Goal: Task Accomplishment & Management: Complete application form

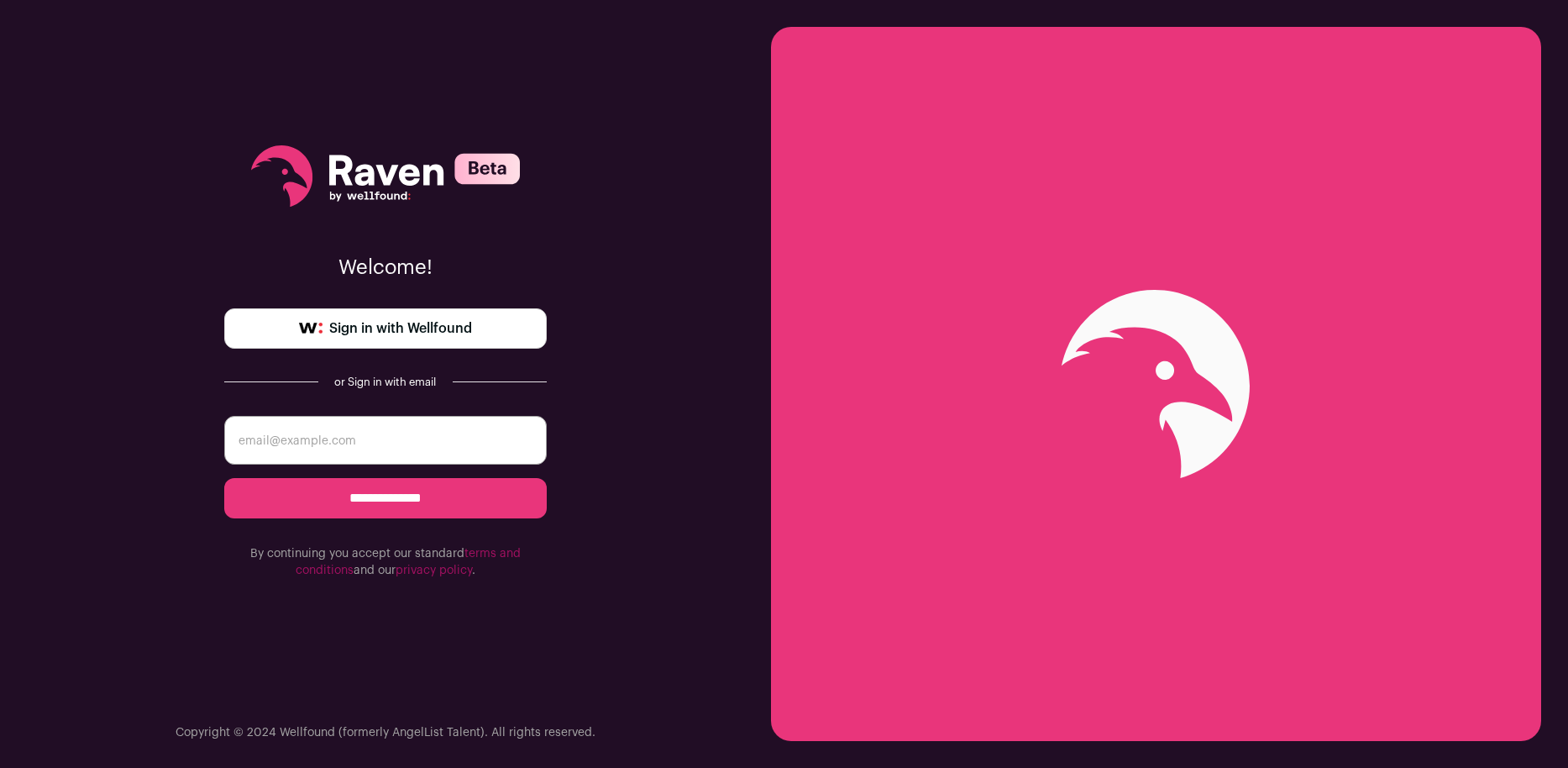
click at [413, 442] on input "email" at bounding box center [385, 441] width 323 height 49
click at [342, 436] on input "email" at bounding box center [385, 441] width 323 height 49
paste input "justin_barry_wellfound_2025_04@justinpbarry.com"
type input "justin_barry_wellfound_2025_04@justinpbarry.com"
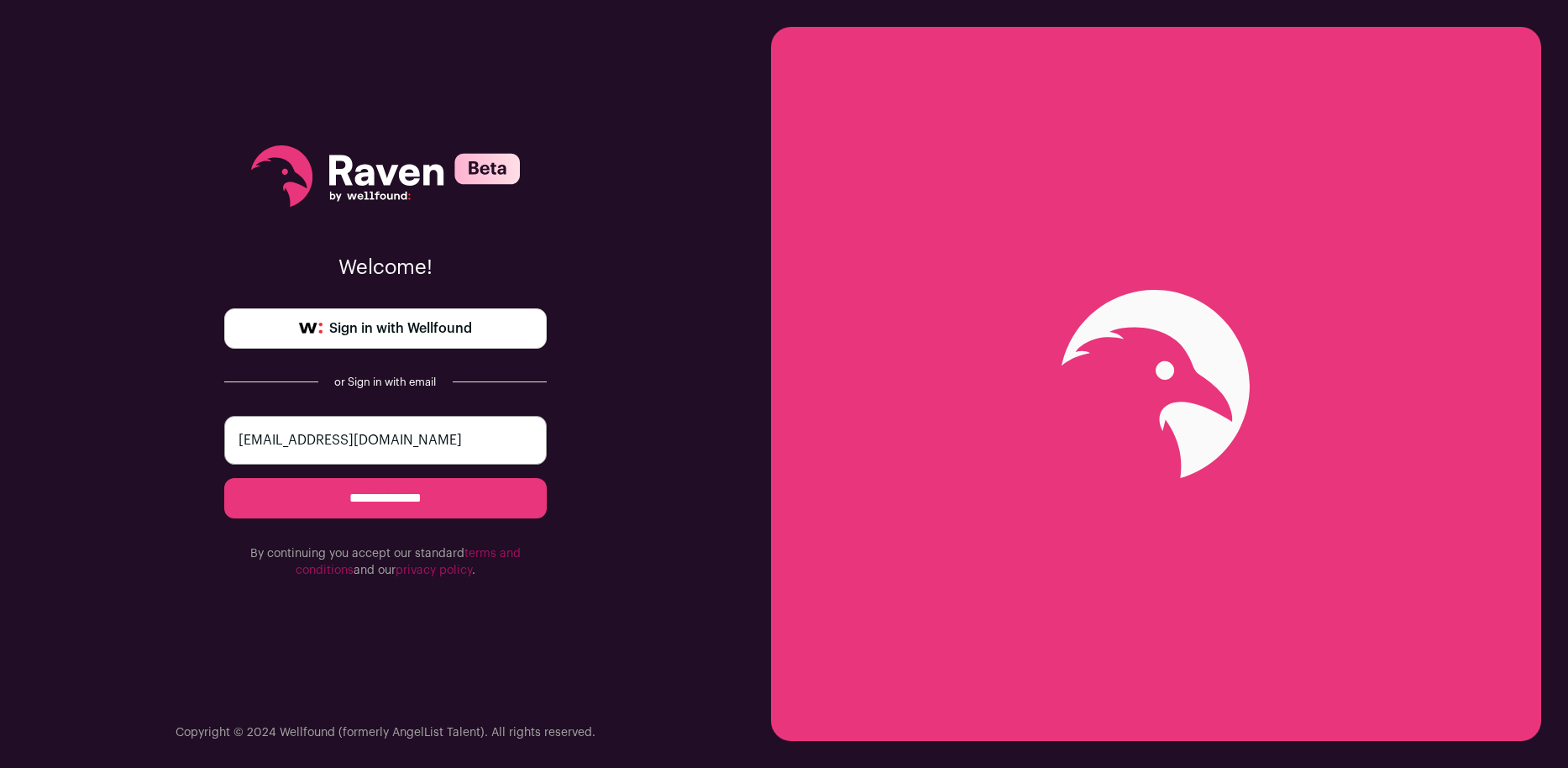
click at [334, 510] on input "**********" at bounding box center [385, 498] width 323 height 40
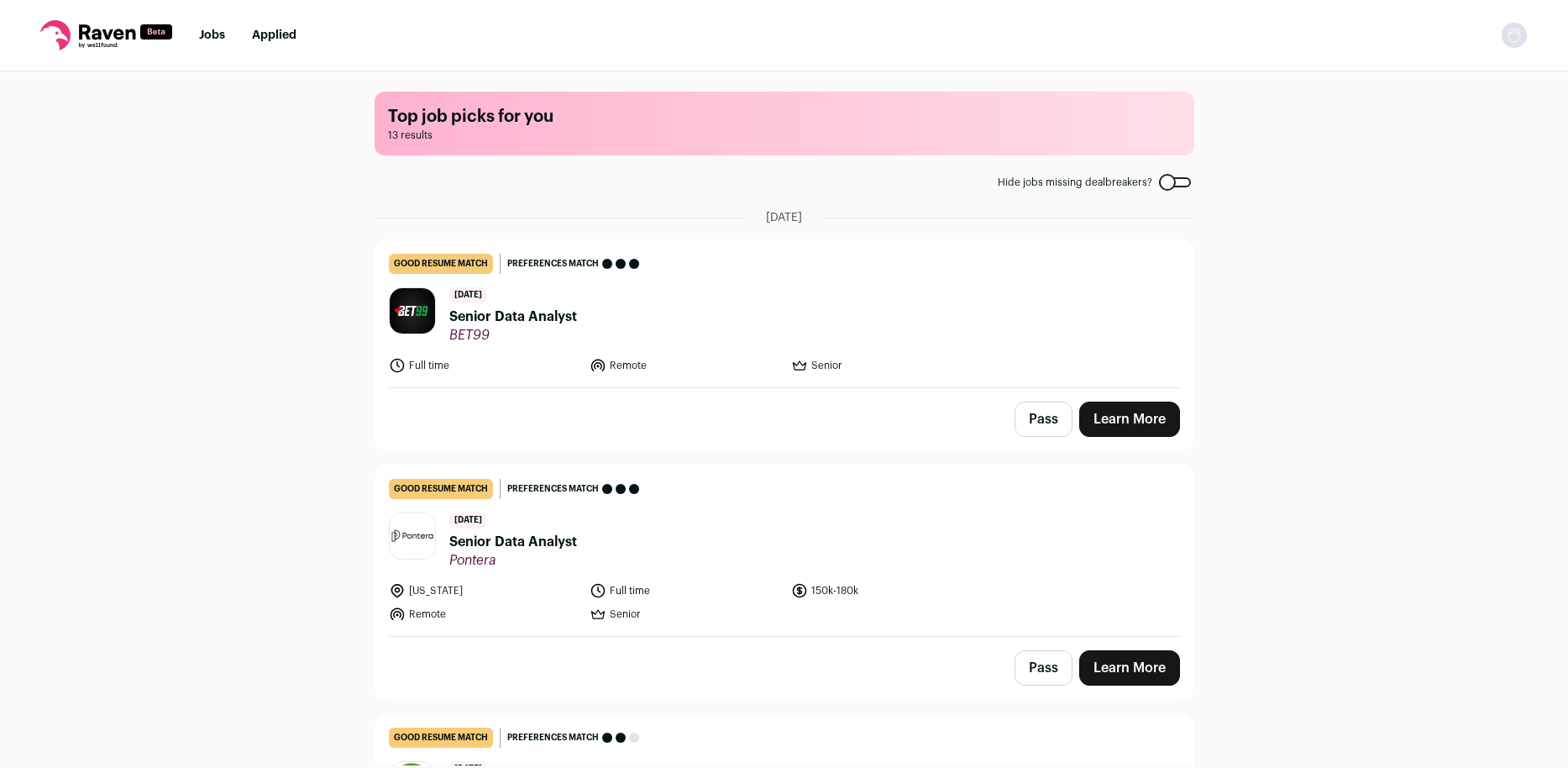
scroll to position [86, 0]
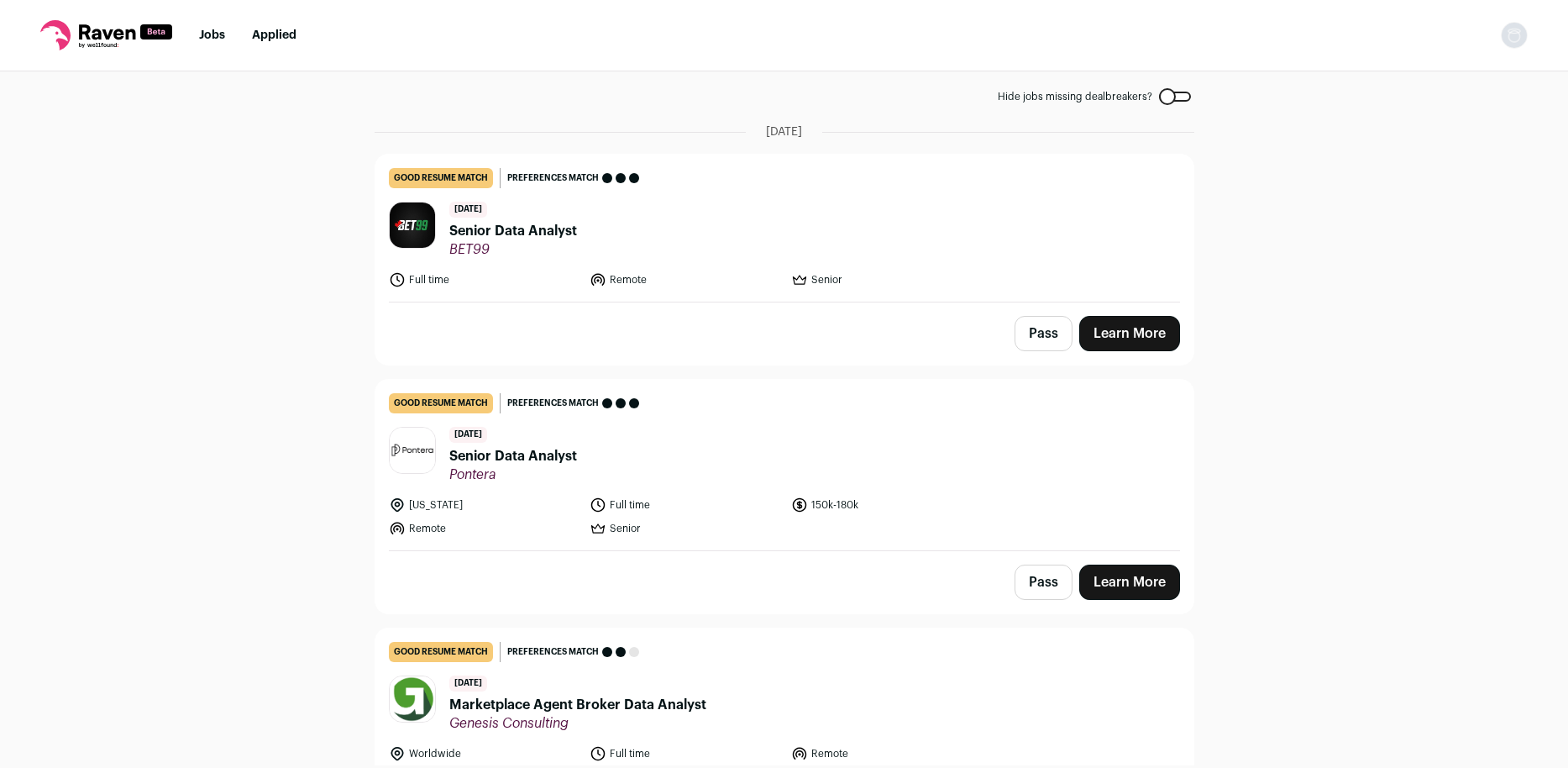
click at [1132, 343] on link "Learn More" at bounding box center [1129, 333] width 101 height 35
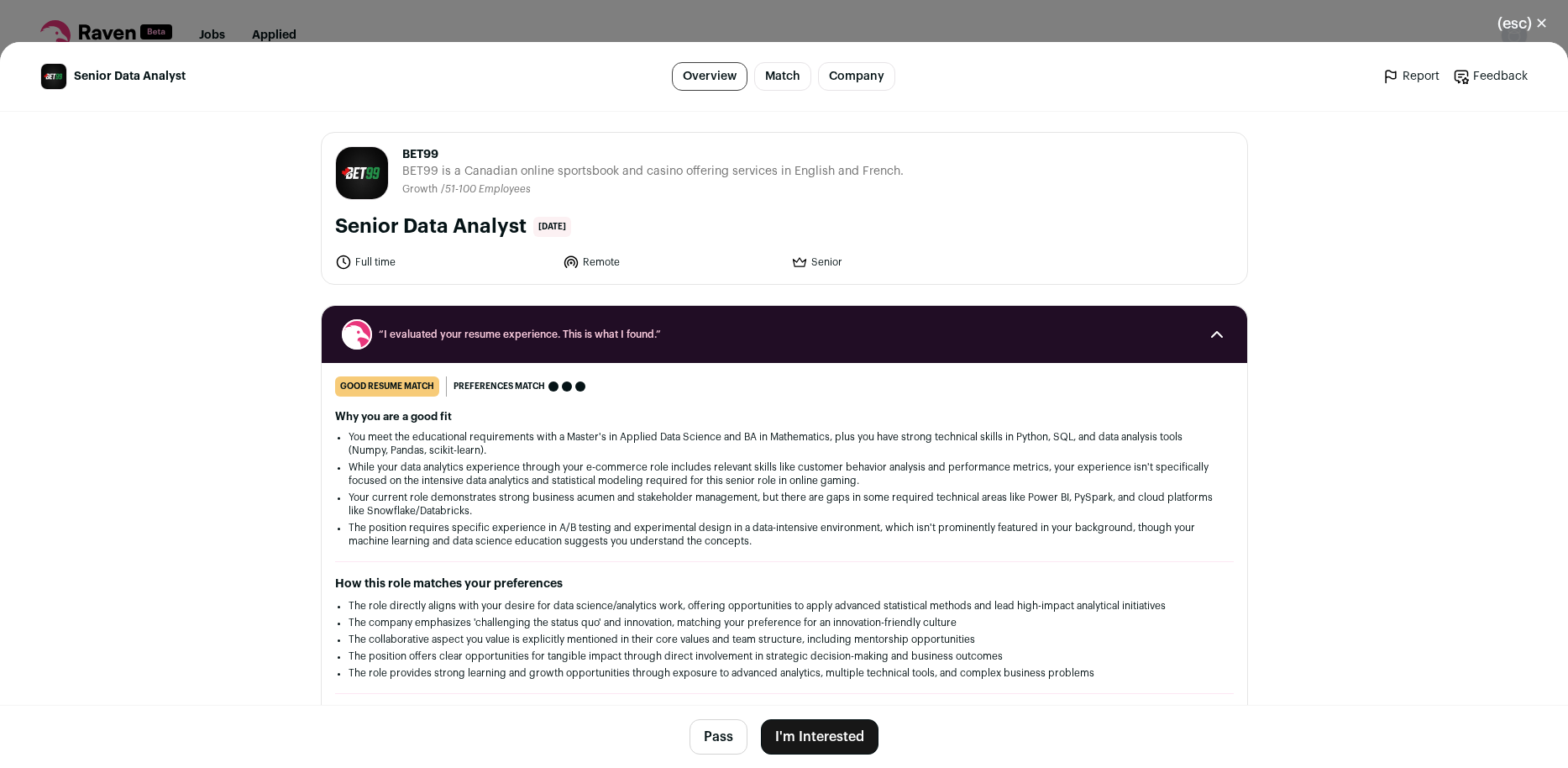
click at [809, 745] on button "I'm Interested" at bounding box center [820, 736] width 118 height 35
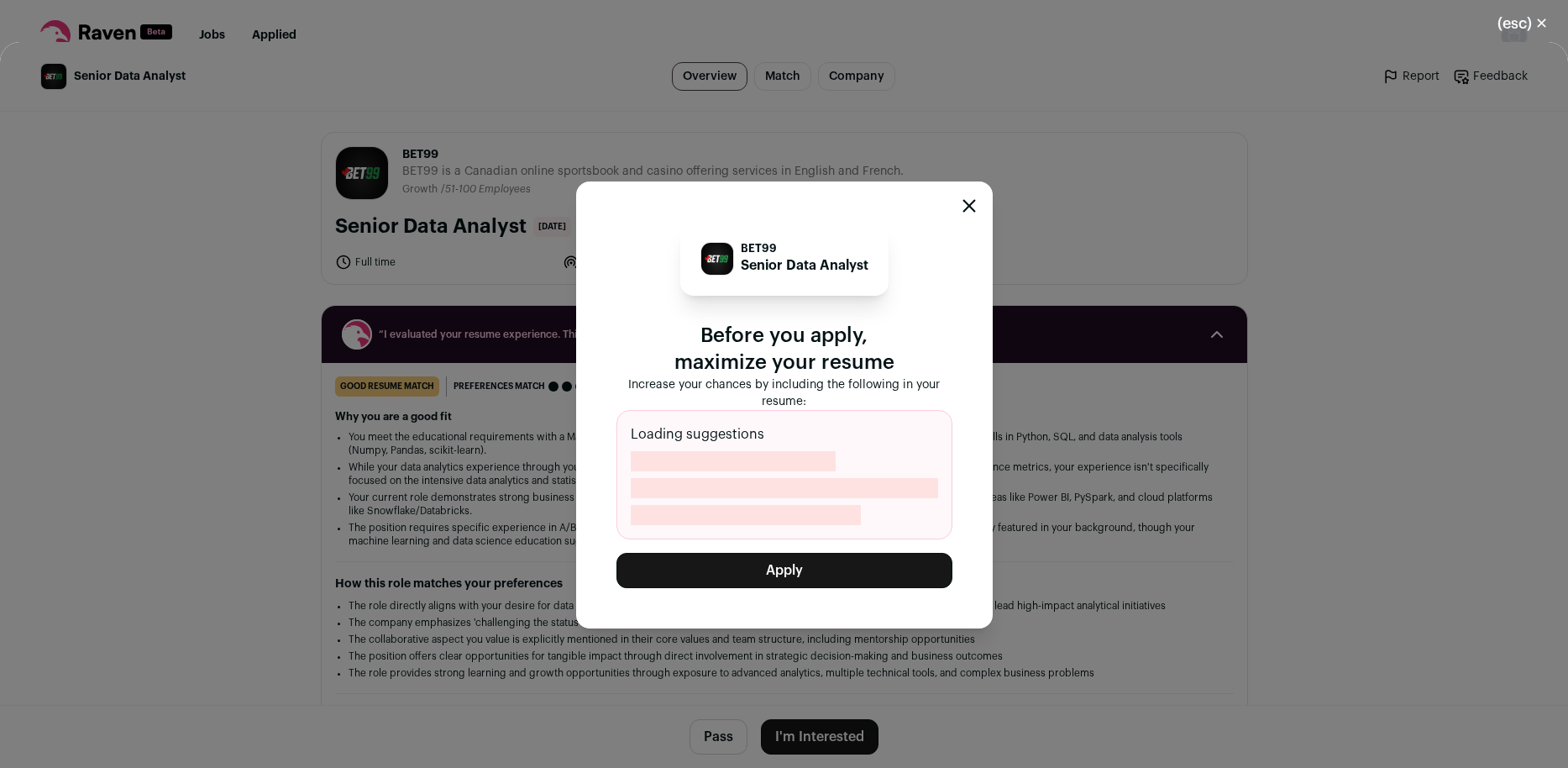
click at [815, 581] on button "Apply" at bounding box center [784, 570] width 336 height 35
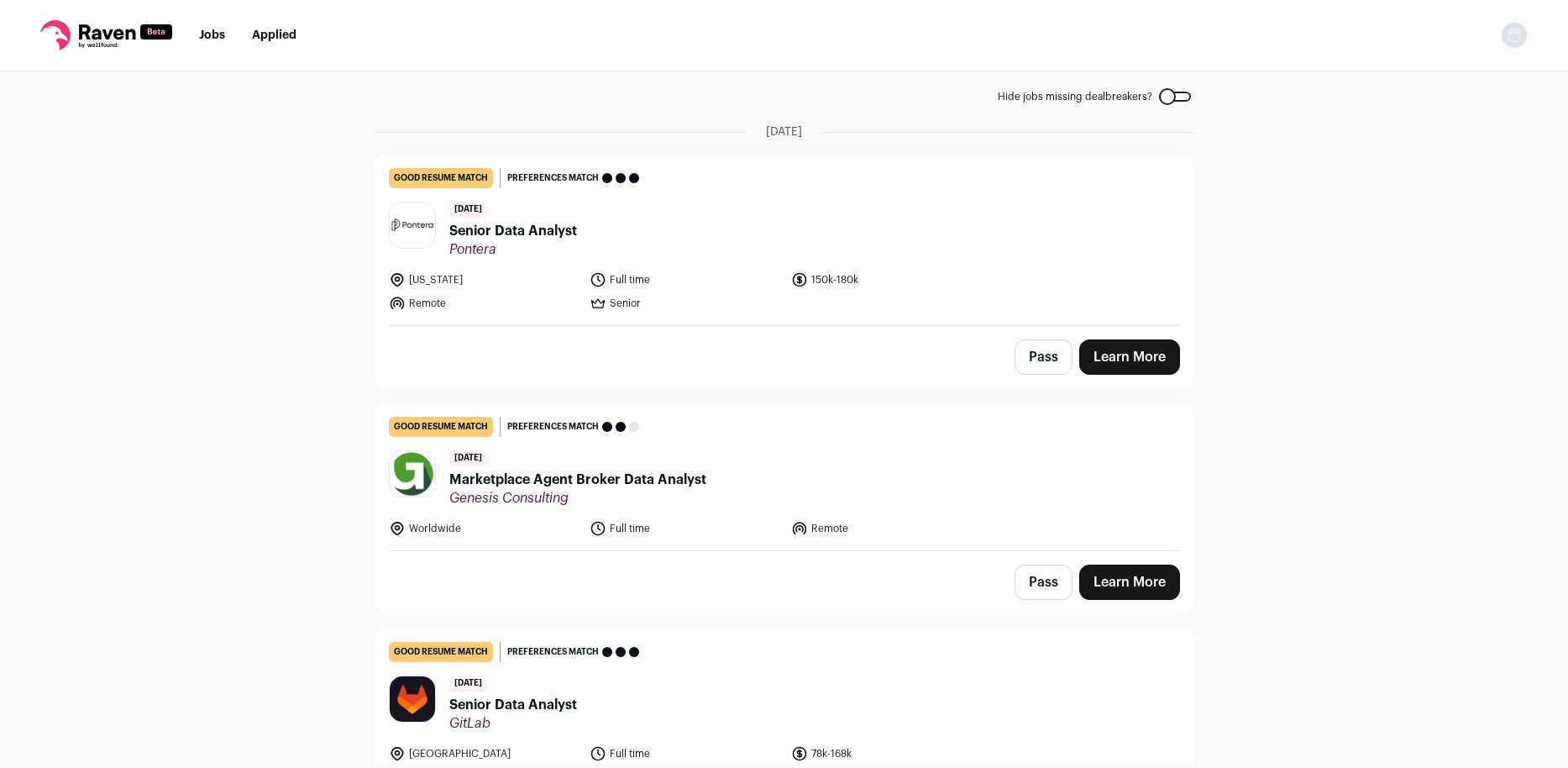
click at [1272, 262] on div "Top job picks for you 12 results Hide jobs missing dealbreakers? August 18th, 2…" at bounding box center [784, 419] width 1568 height 695
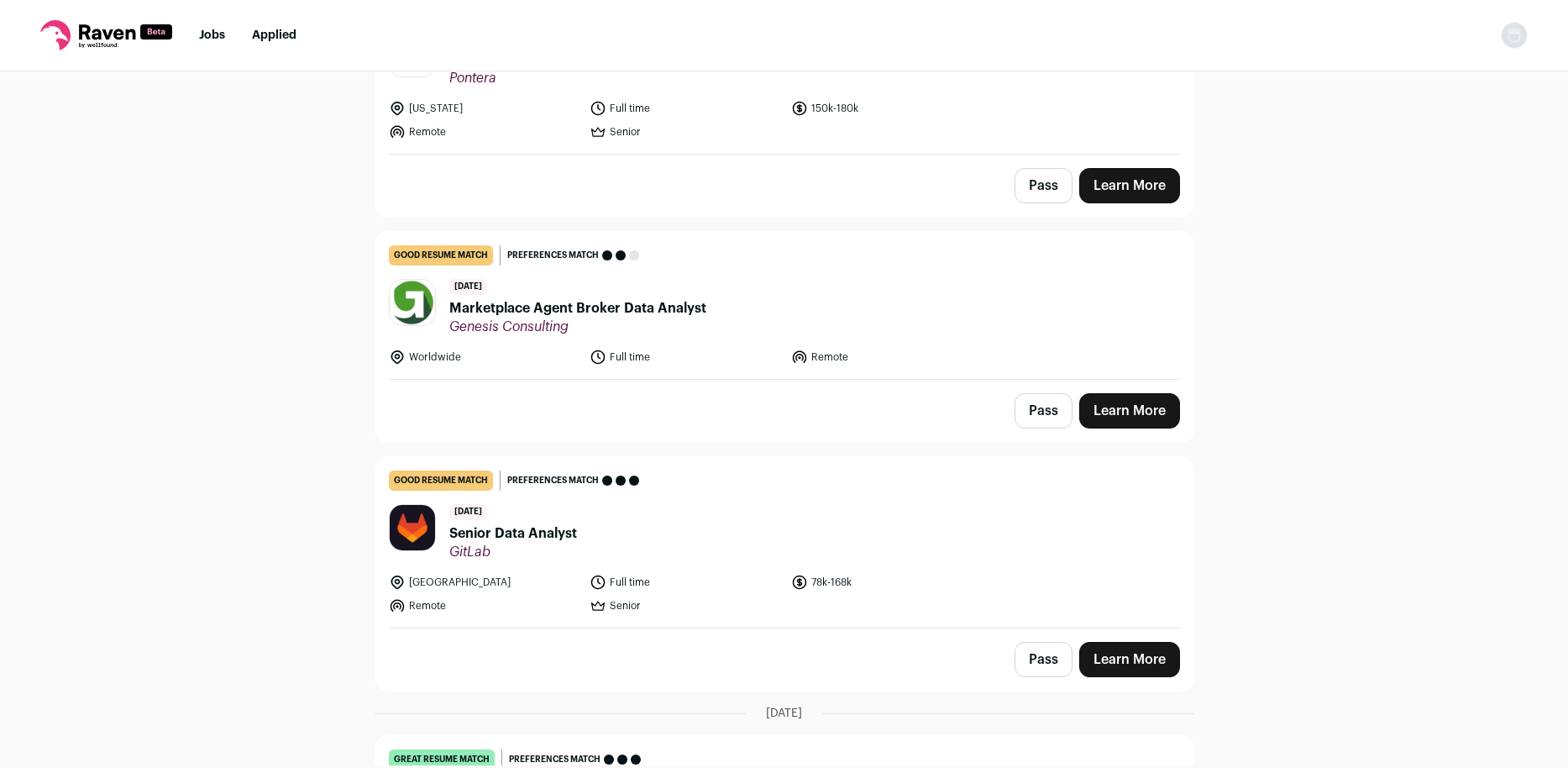
scroll to position [0, 0]
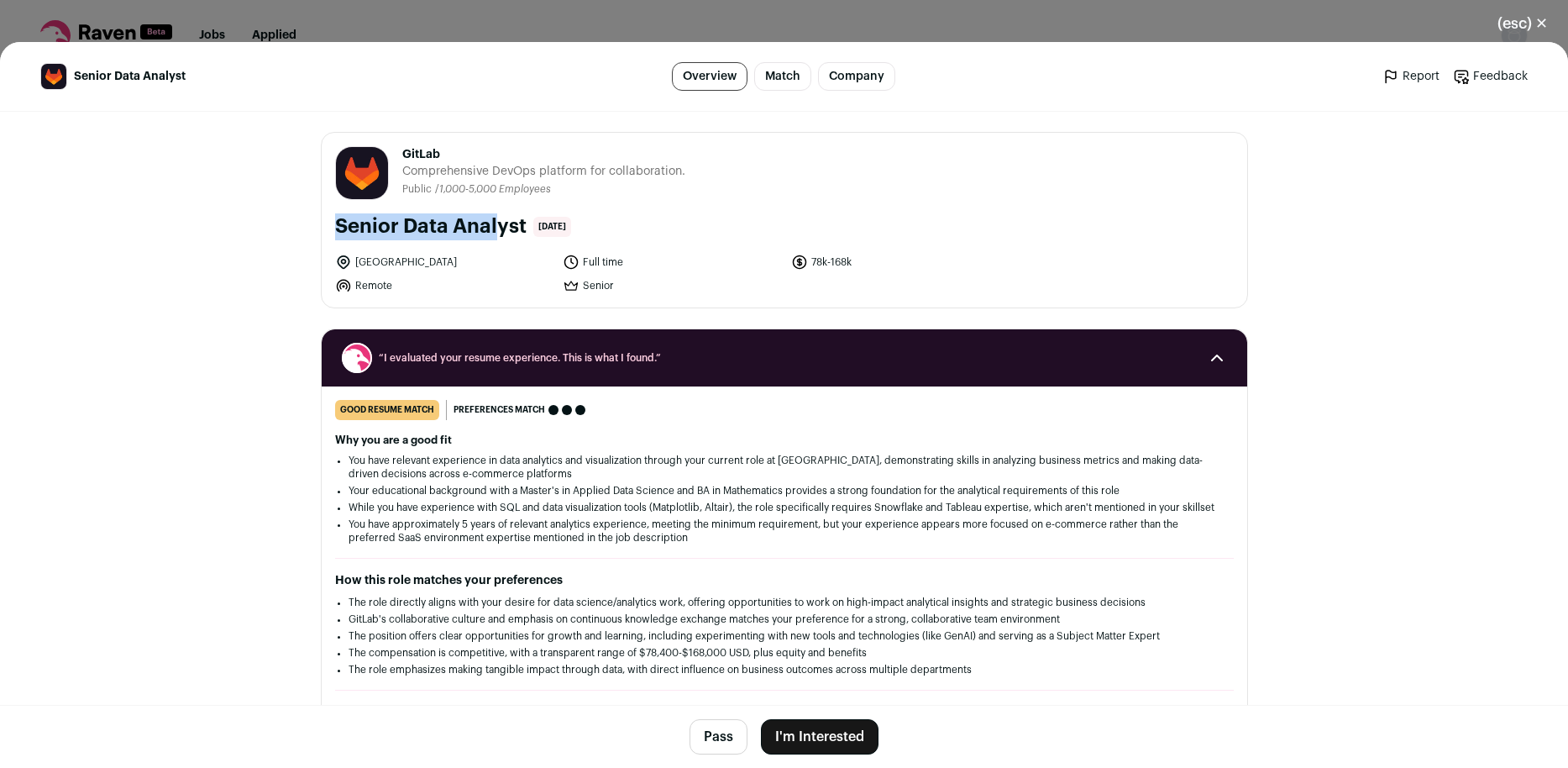
drag, startPoint x: 406, startPoint y: 230, endPoint x: 285, endPoint y: 210, distance: 122.6
drag, startPoint x: 333, startPoint y: 221, endPoint x: 620, endPoint y: 223, distance: 287.0
click at [620, 223] on div "GitLab about.gitlab.com Public / Private Public Company size 1,000-5,000 Tags B…" at bounding box center [784, 219] width 925 height 175
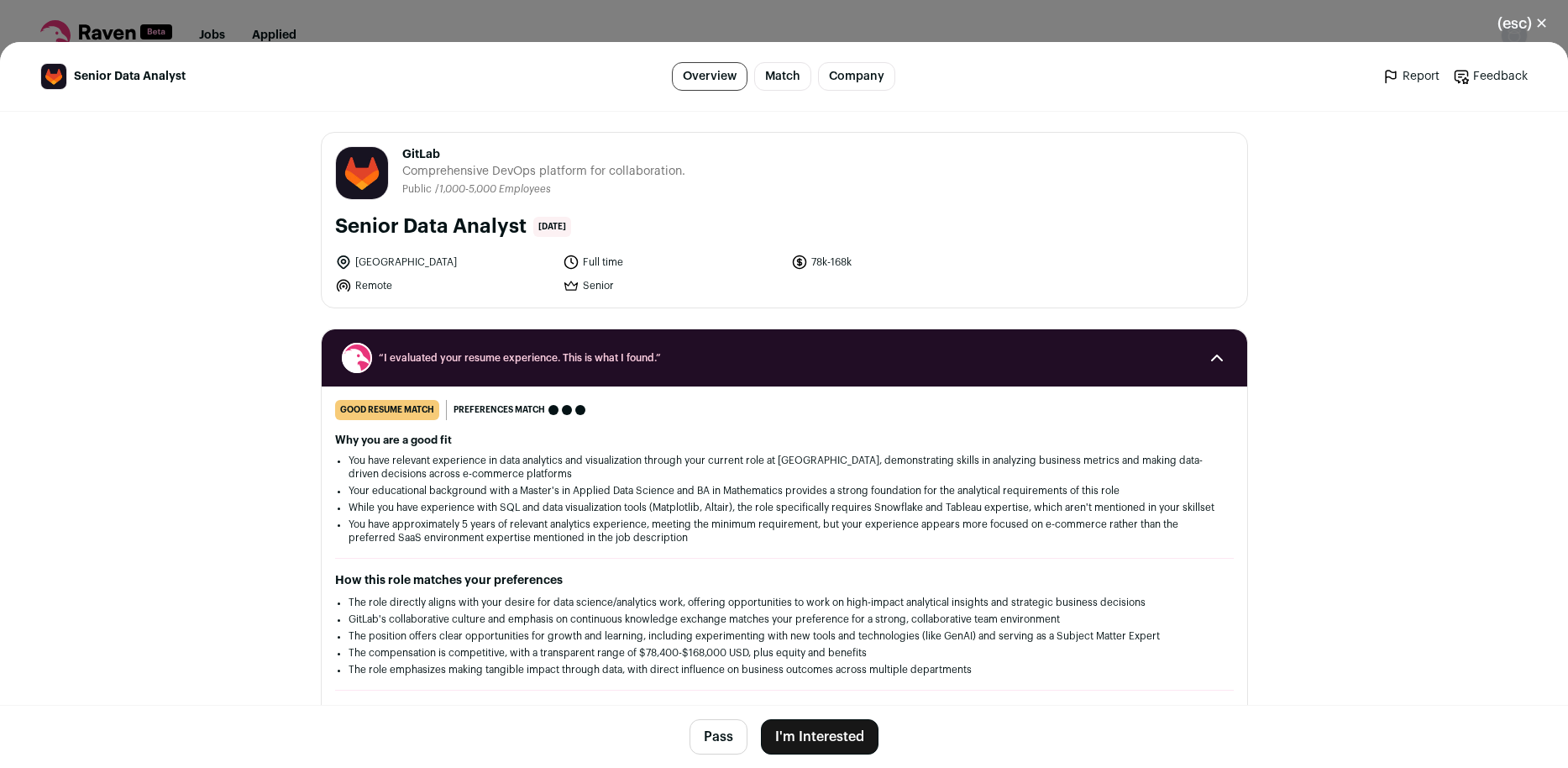
copy div "Senior Data Analyst 6 days ago"
click at [823, 738] on button "I'm Interested" at bounding box center [820, 736] width 118 height 35
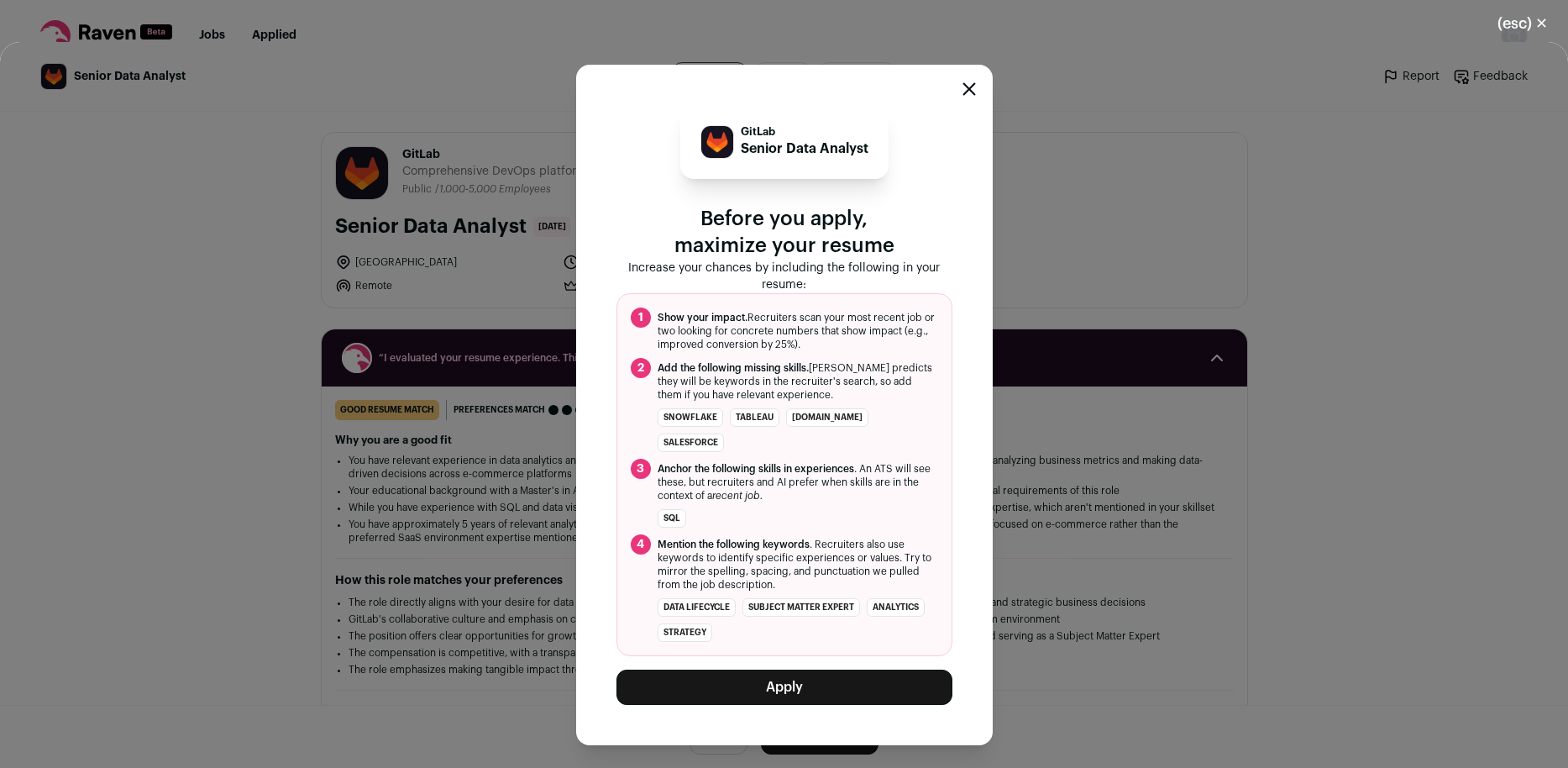
drag, startPoint x: 831, startPoint y: 666, endPoint x: 814, endPoint y: 661, distance: 17.7
click at [803, 656] on div "GitLab Senior Data Analyst Before you apply, maximize your resume Increase your…" at bounding box center [784, 405] width 336 height 600
click at [804, 672] on button "Apply" at bounding box center [784, 687] width 336 height 35
